Goal: Complete application form

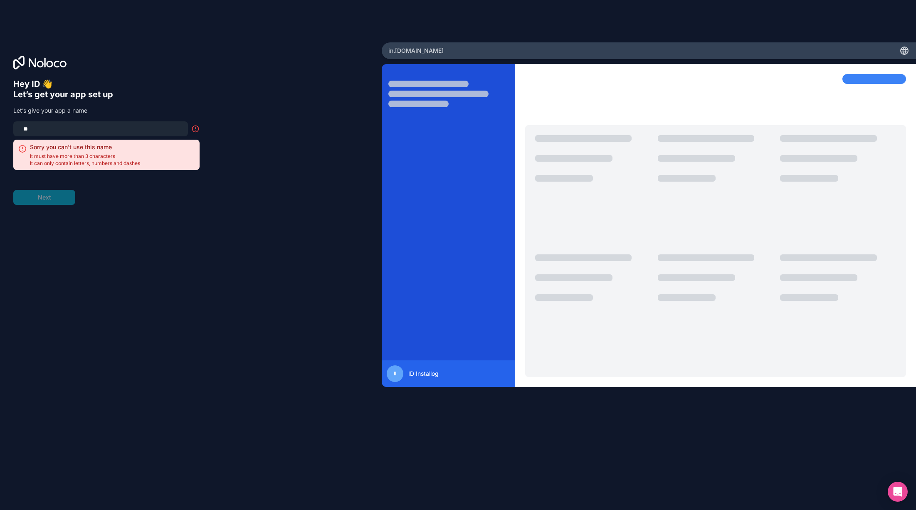
type input "*"
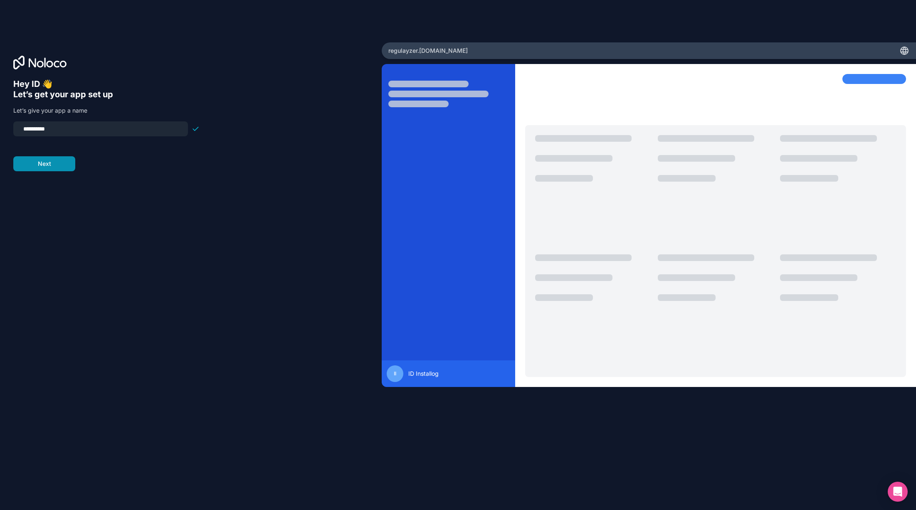
type input "**********"
click at [35, 168] on button "Next" at bounding box center [44, 163] width 62 height 15
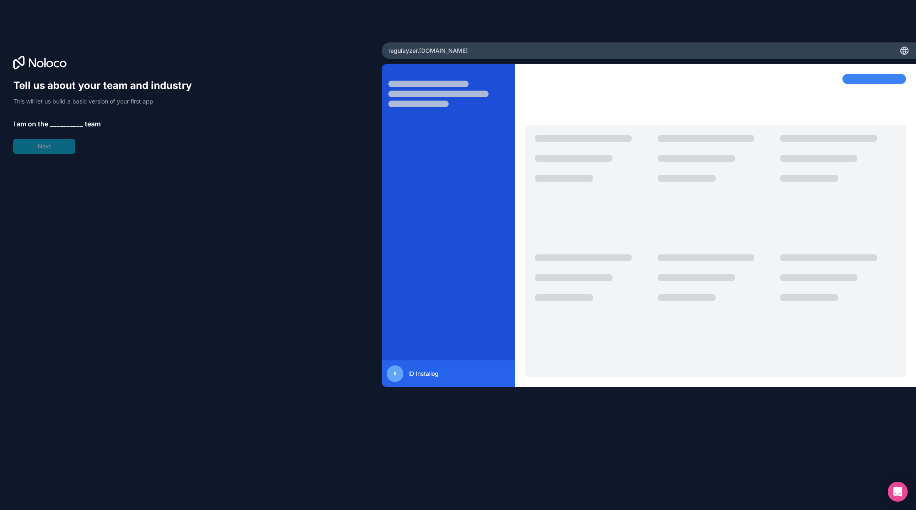
click at [69, 124] on span "__________" at bounding box center [66, 124] width 33 height 10
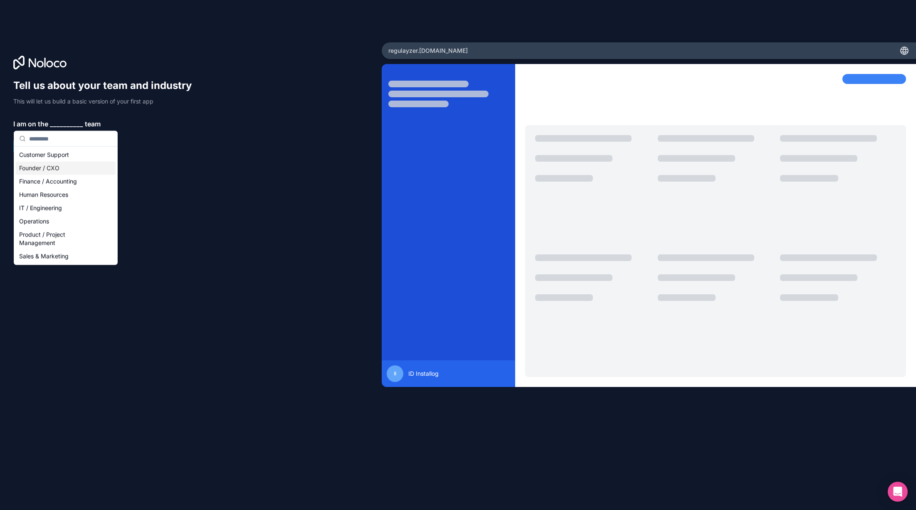
click at [48, 170] on div "Founder / CXO" at bounding box center [66, 168] width 100 height 13
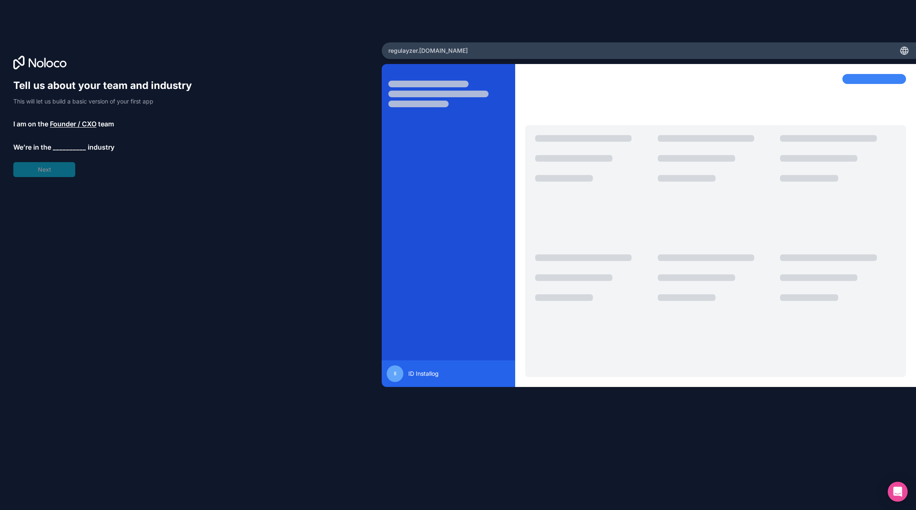
click at [70, 151] on span "__________" at bounding box center [69, 147] width 33 height 10
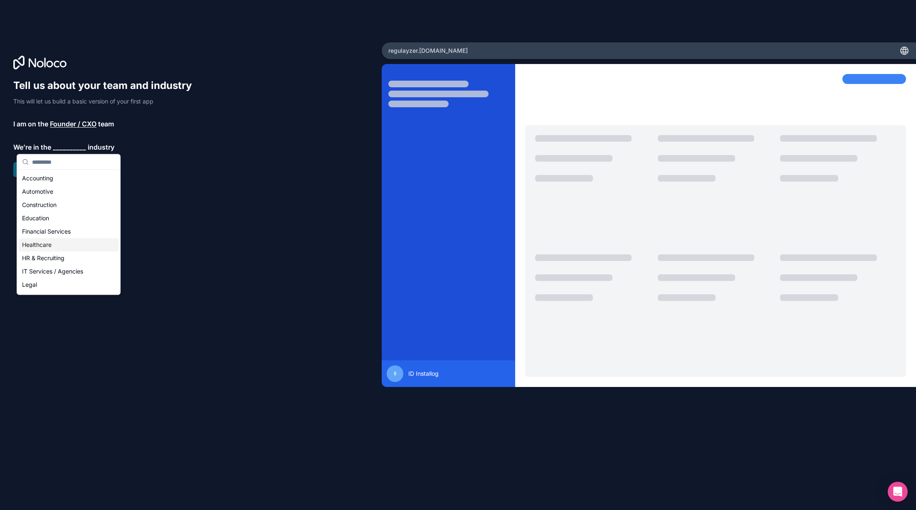
click at [41, 247] on div "Healthcare" at bounding box center [69, 244] width 100 height 13
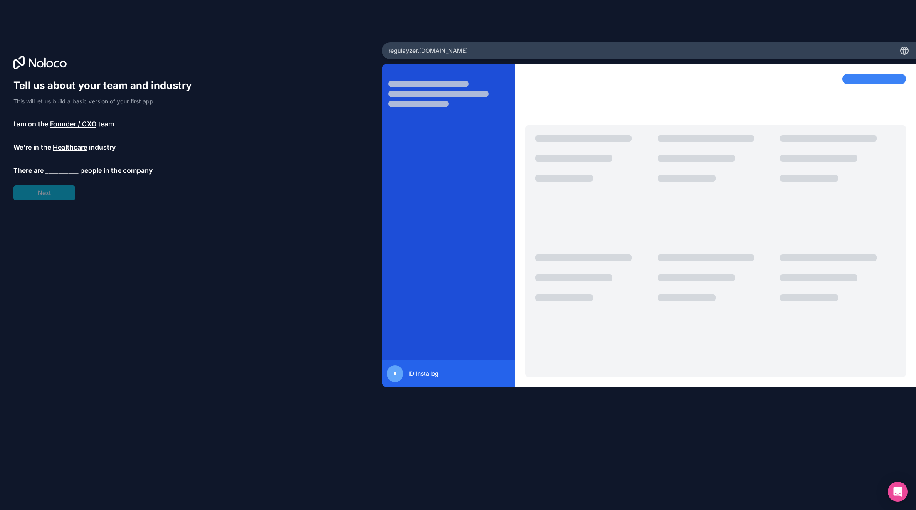
click at [63, 169] on span "__________" at bounding box center [61, 170] width 33 height 10
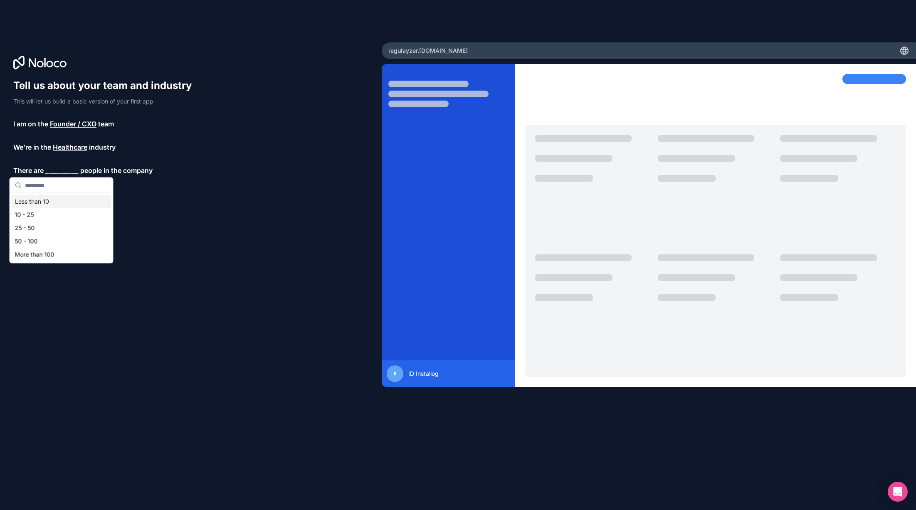
click at [39, 202] on div "Less than 10" at bounding box center [62, 201] width 100 height 13
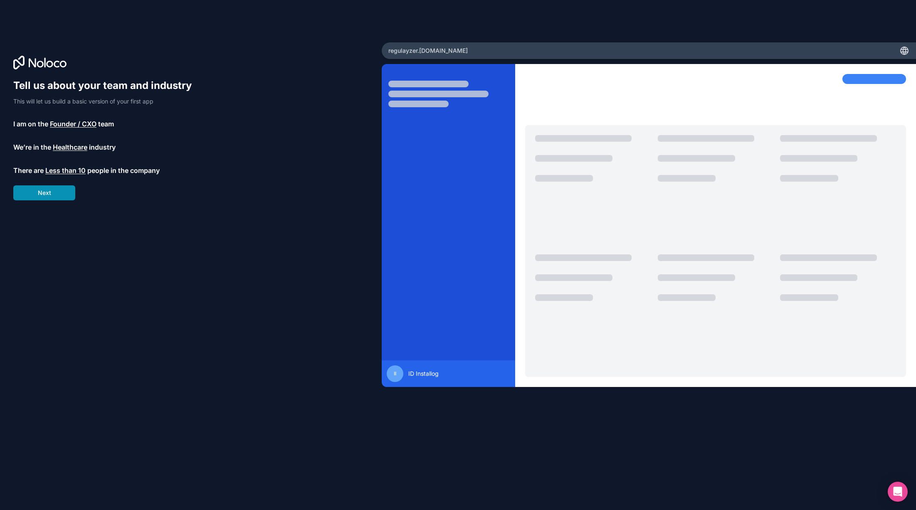
click at [45, 198] on button "Next" at bounding box center [44, 192] width 62 height 15
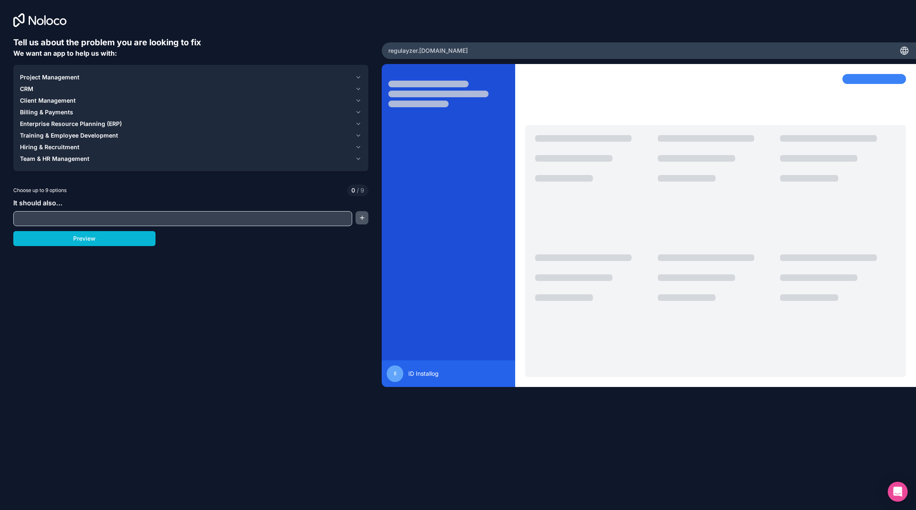
click at [363, 220] on button "button" at bounding box center [362, 217] width 13 height 13
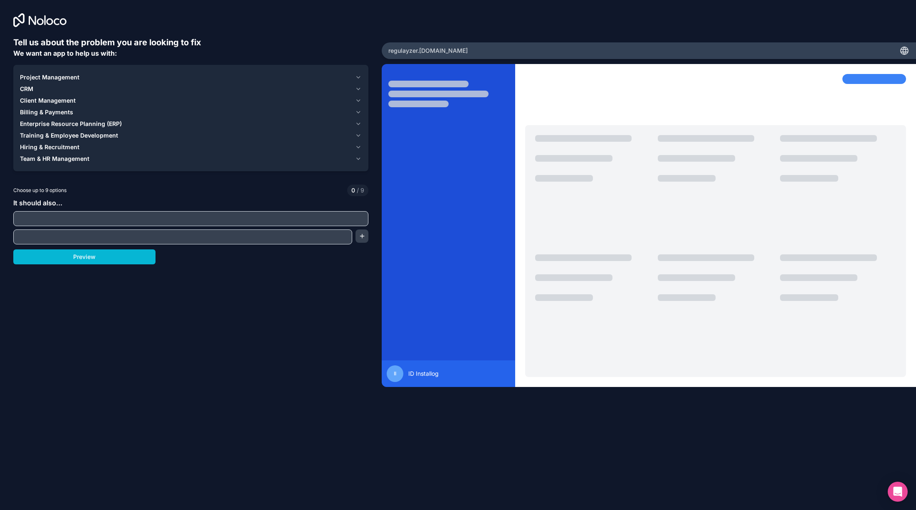
click at [358, 79] on icon "button" at bounding box center [358, 77] width 7 height 7
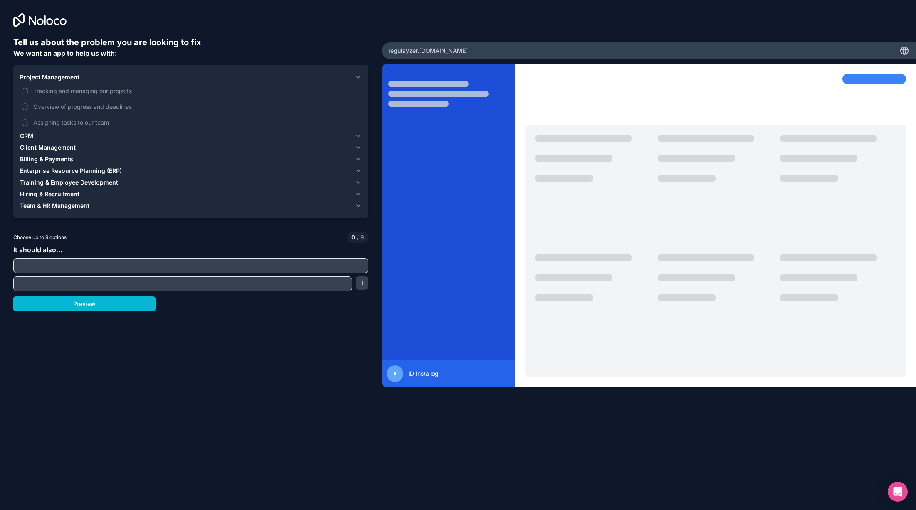
click at [360, 136] on icon "button" at bounding box center [358, 136] width 7 height 7
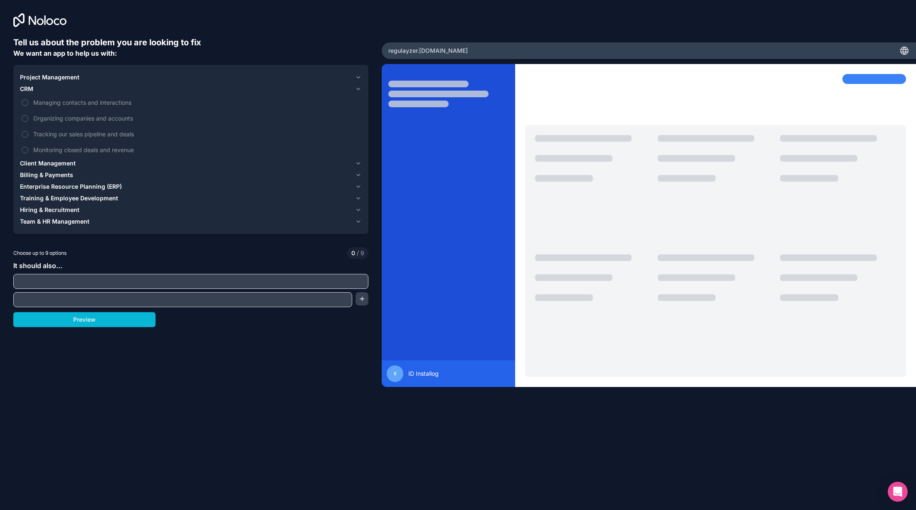
click at [359, 163] on icon "button" at bounding box center [358, 164] width 3 height 2
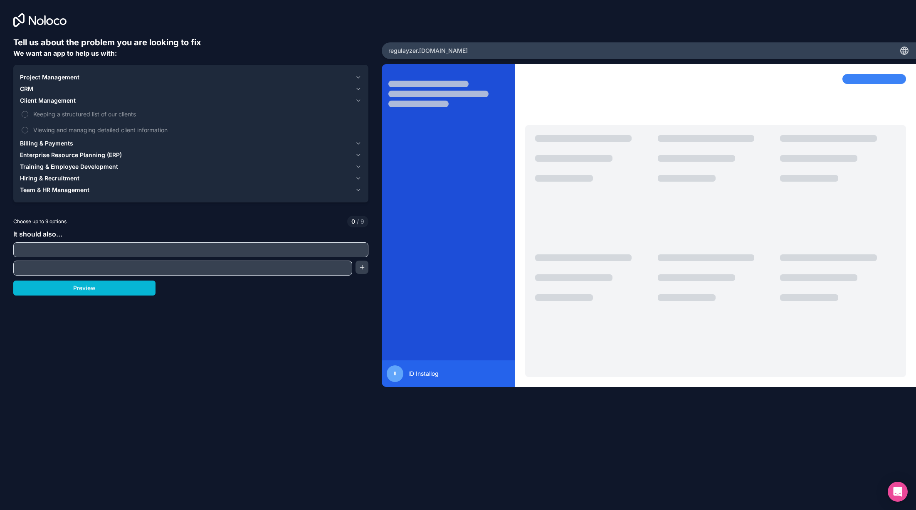
click at [56, 143] on span "Billing & Payments" at bounding box center [46, 143] width 53 height 8
